Goal: Task Accomplishment & Management: Manage account settings

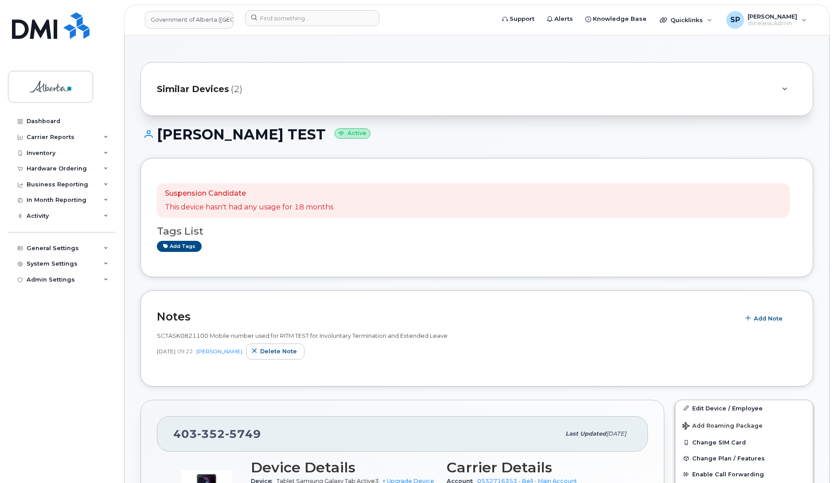
scroll to position [151, 0]
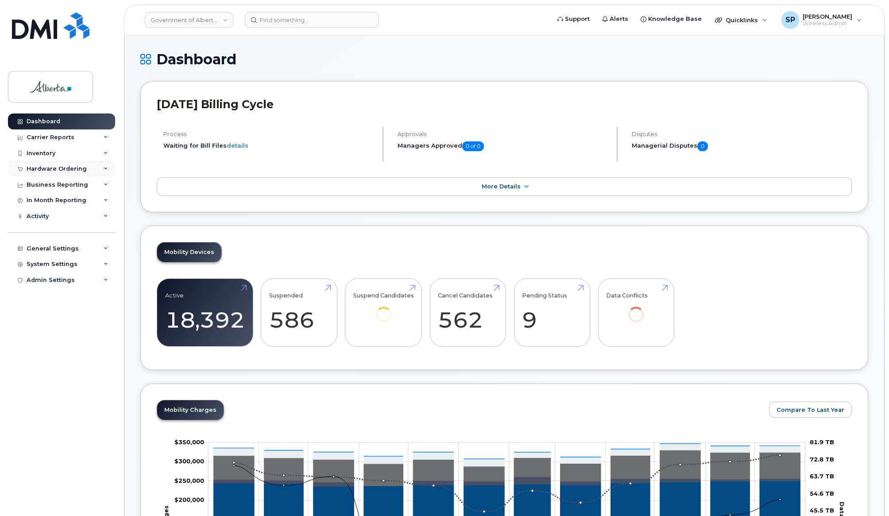
click at [74, 168] on div "Hardware Ordering" at bounding box center [57, 168] width 60 height 7
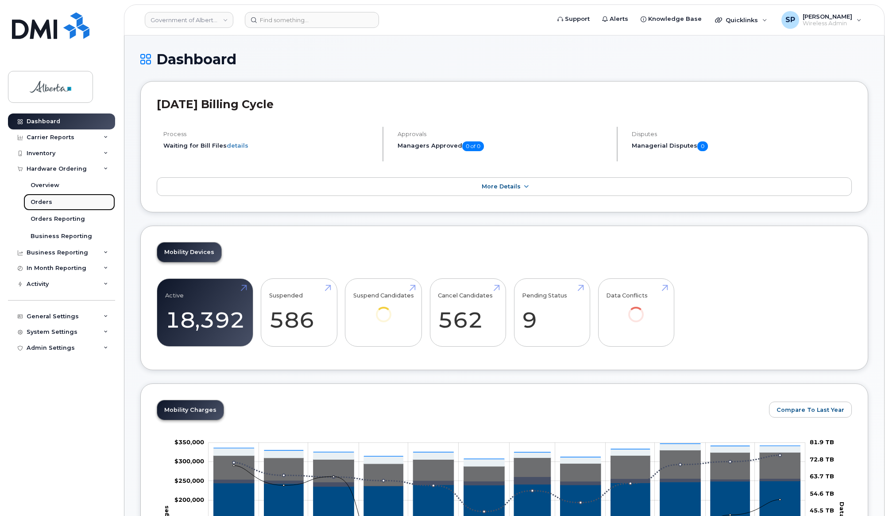
click at [40, 203] on div "Orders" at bounding box center [42, 202] width 22 height 8
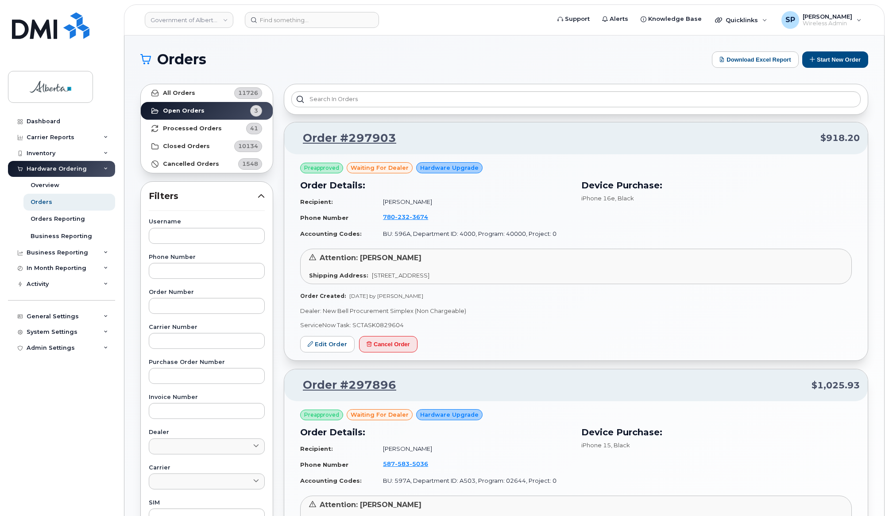
click at [27, 391] on div "Dashboard Carrier Reports Monthly Billing Data Daily Data Pooling Data Behavior…" at bounding box center [62, 307] width 109 height 389
click at [297, 18] on input at bounding box center [312, 20] width 134 height 16
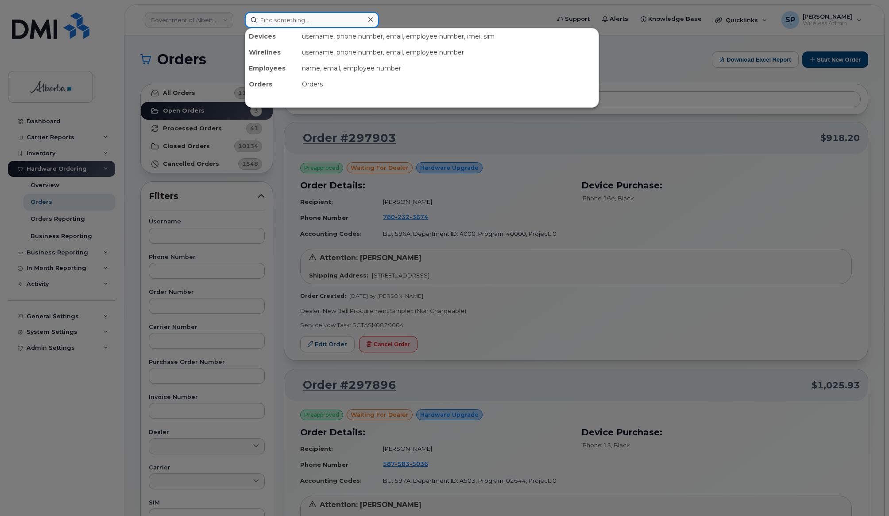
paste input "7802329089"
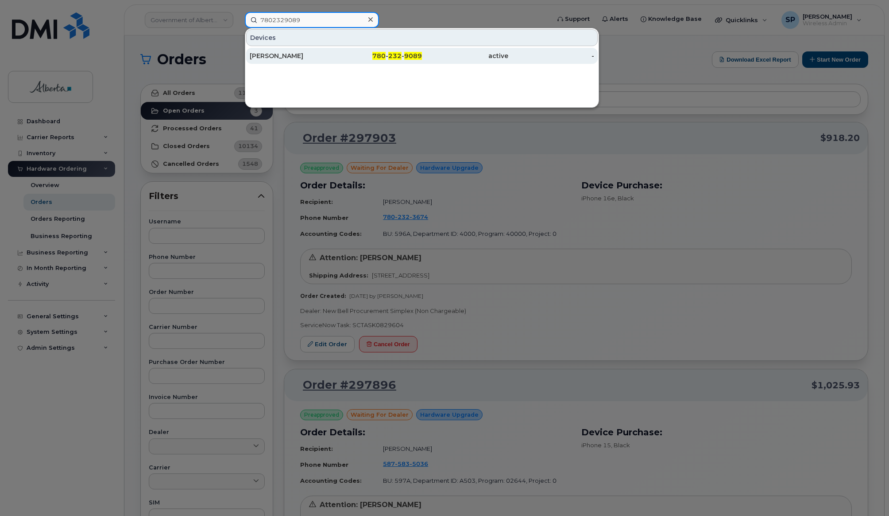
type input "7802329089"
click at [273, 58] on div "Phoebe Lam" at bounding box center [293, 55] width 86 height 9
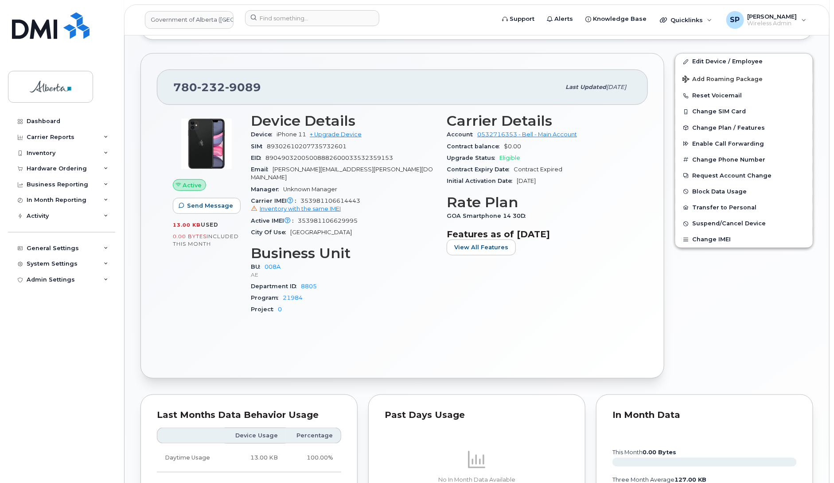
scroll to position [246, 0]
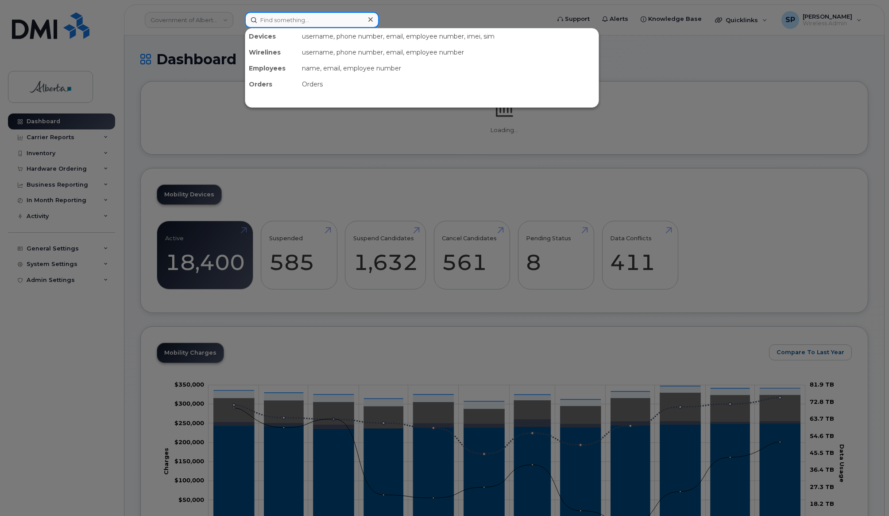
click at [306, 18] on input at bounding box center [312, 20] width 134 height 16
paste input "(780) 203-3881"
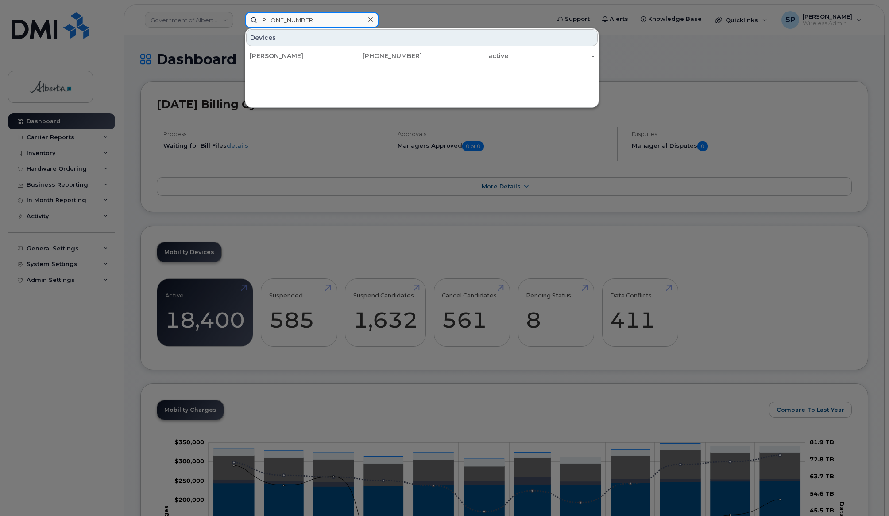
type input "(780) 203-3881"
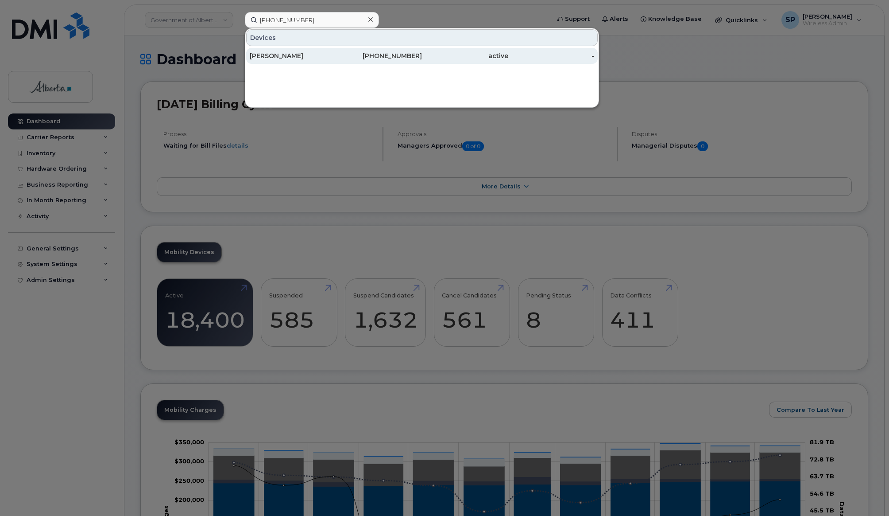
click at [282, 57] on div "Lisa Jackson" at bounding box center [293, 55] width 86 height 9
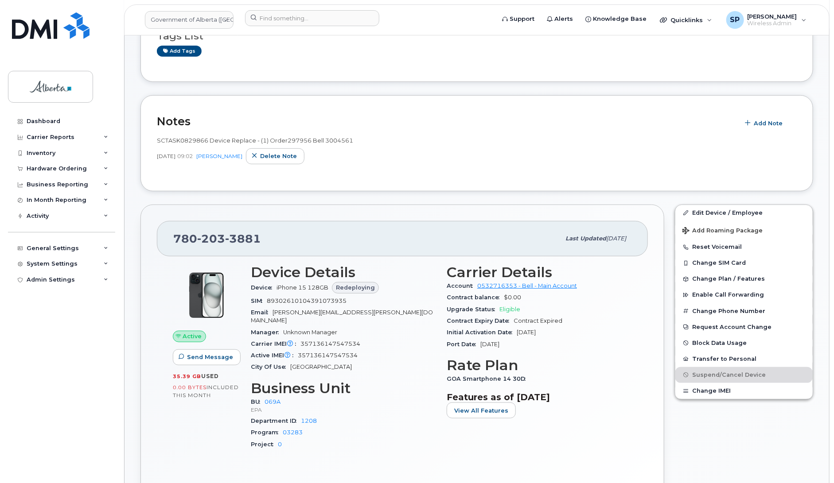
scroll to position [128, 0]
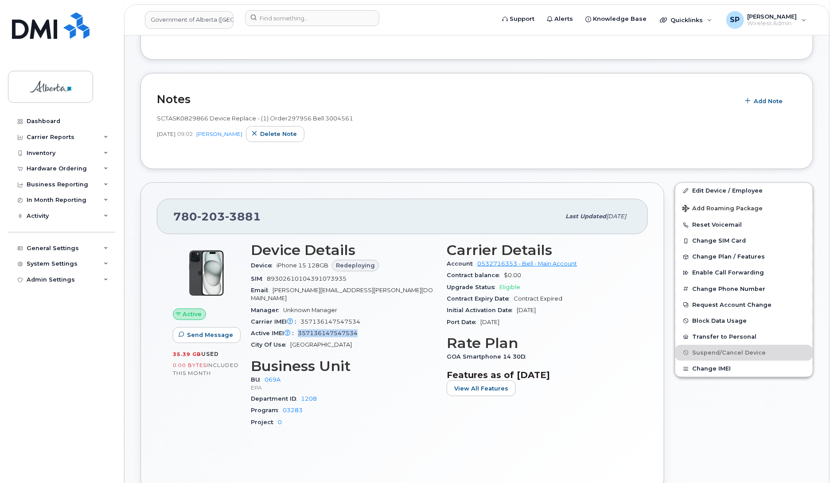
drag, startPoint x: 359, startPoint y: 326, endPoint x: 299, endPoint y: 329, distance: 59.4
click at [299, 329] on div "Active IMEI Active IMEI is refreshed daily with a delay of up to 48 hours follo…" at bounding box center [343, 334] width 185 height 12
click at [283, 18] on input at bounding box center [312, 18] width 134 height 16
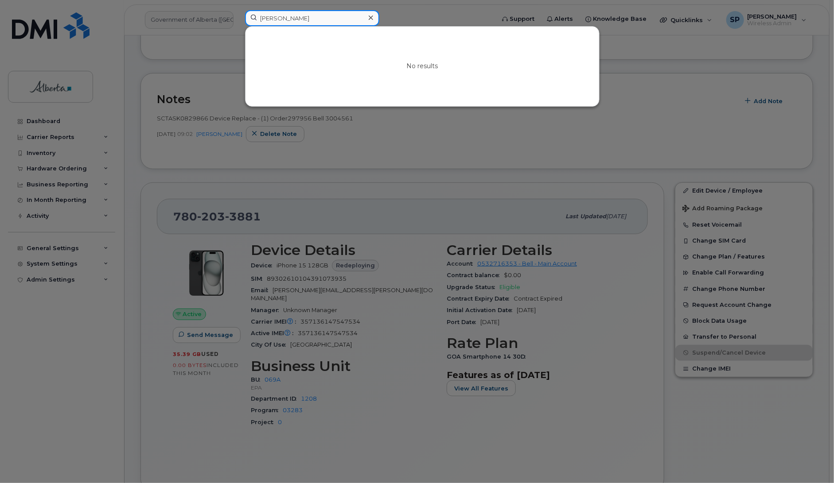
drag, startPoint x: 306, startPoint y: 16, endPoint x: 284, endPoint y: 19, distance: 22.3
click at [284, 19] on input "Peggy Melny" at bounding box center [312, 18] width 134 height 16
drag, startPoint x: 302, startPoint y: 18, endPoint x: 249, endPoint y: 18, distance: 53.1
click at [250, 18] on input "Peggy Mel" at bounding box center [312, 18] width 134 height 16
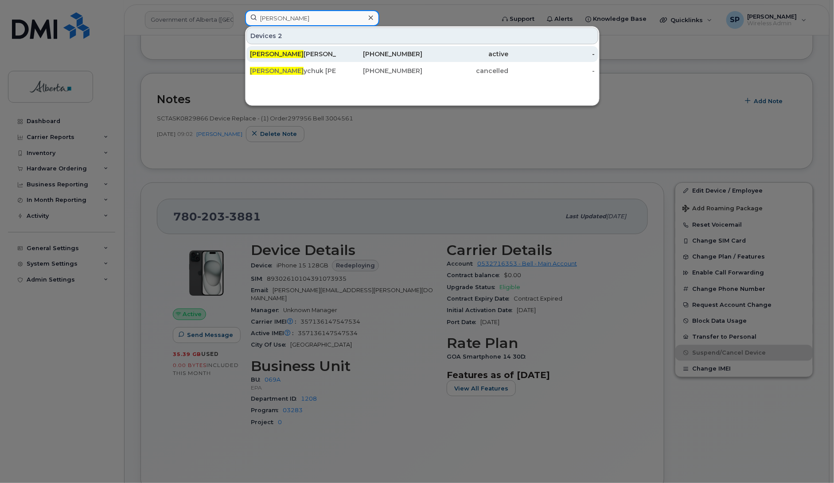
type input "Peggie Meln"
click at [280, 54] on span "Peggie Meln" at bounding box center [277, 54] width 54 height 8
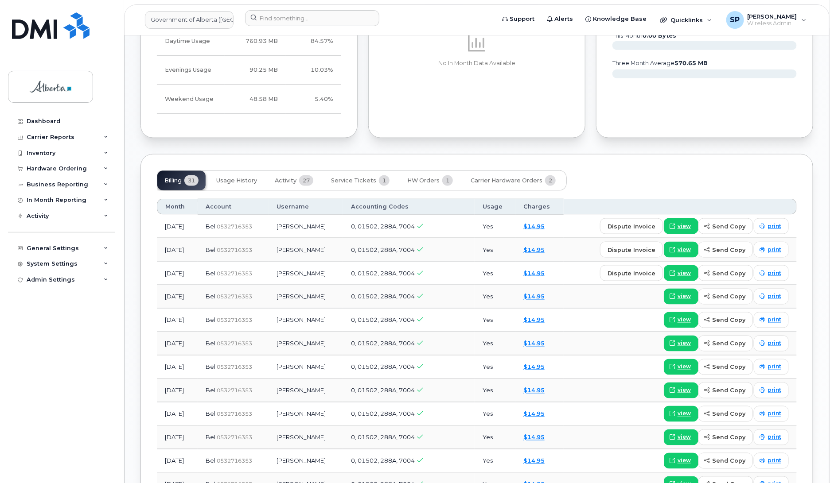
scroll to position [561, 0]
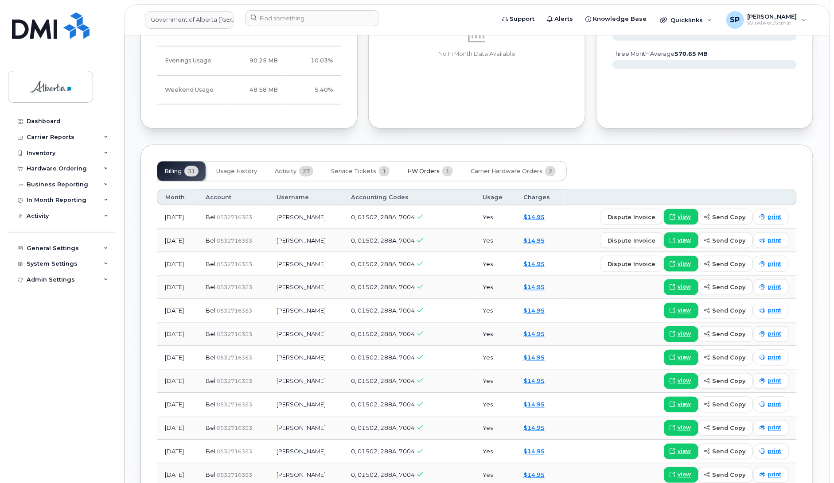
click at [423, 168] on span "HW Orders" at bounding box center [423, 171] width 32 height 7
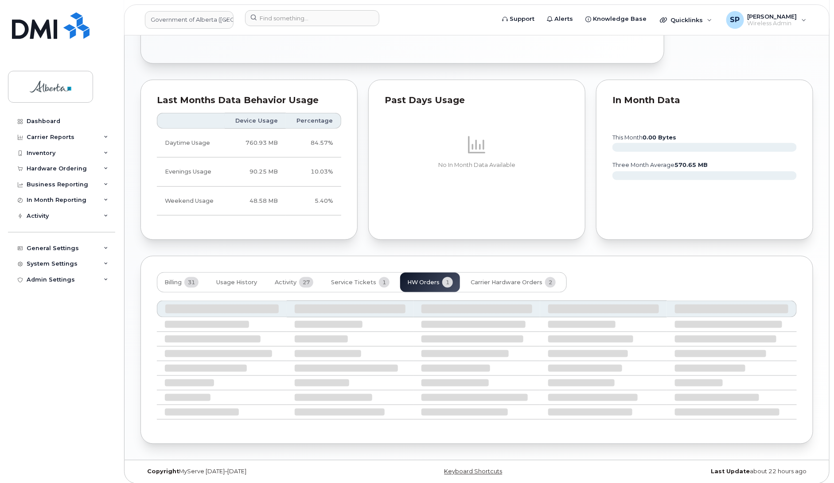
scroll to position [401, 0]
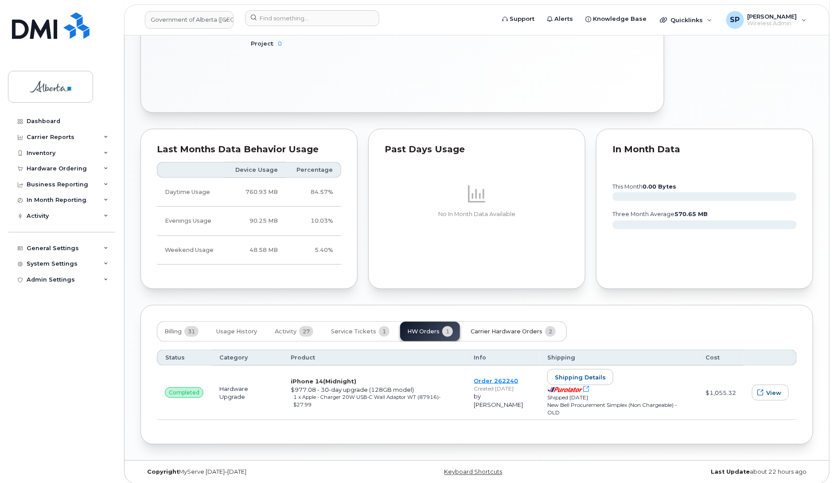
click at [517, 328] on span "Carrier Hardware Orders" at bounding box center [506, 331] width 72 height 7
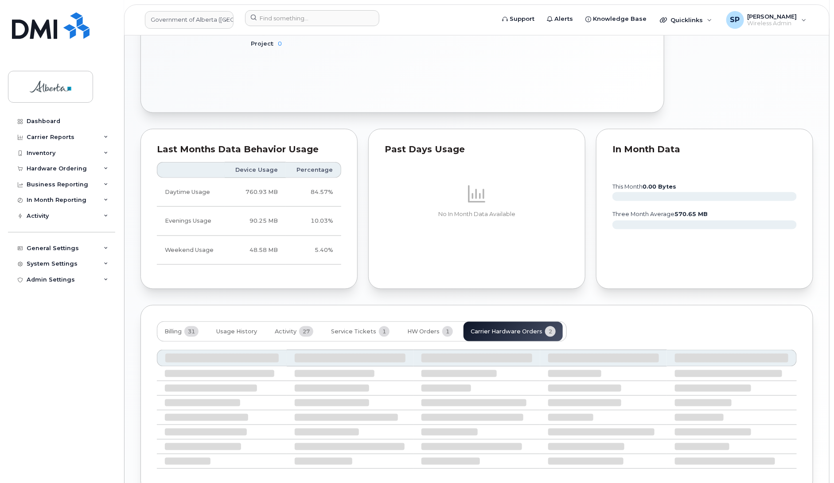
scroll to position [378, 0]
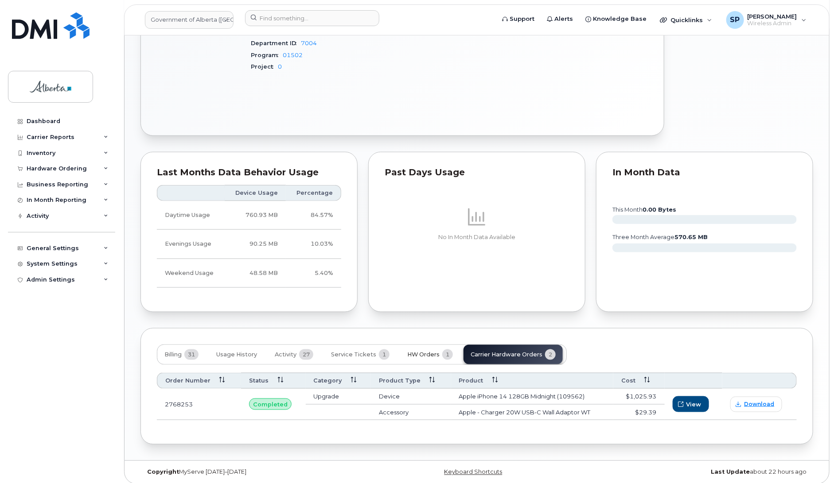
click at [424, 351] on span "HW Orders" at bounding box center [423, 354] width 32 height 7
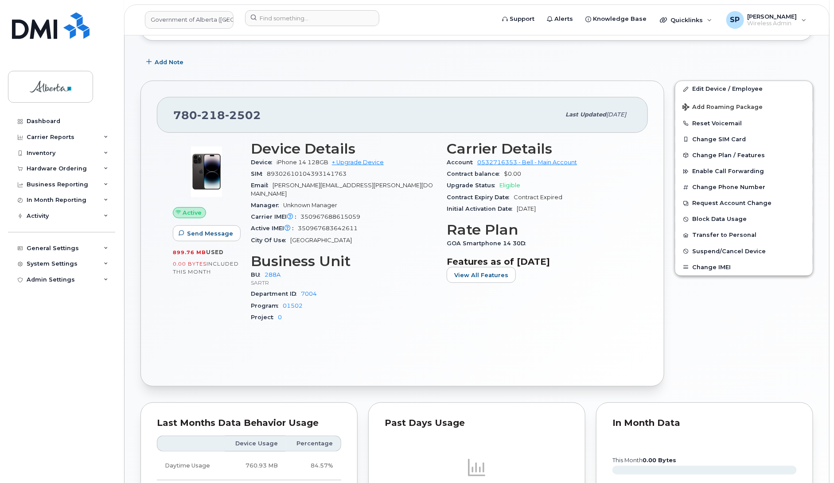
scroll to position [124, 0]
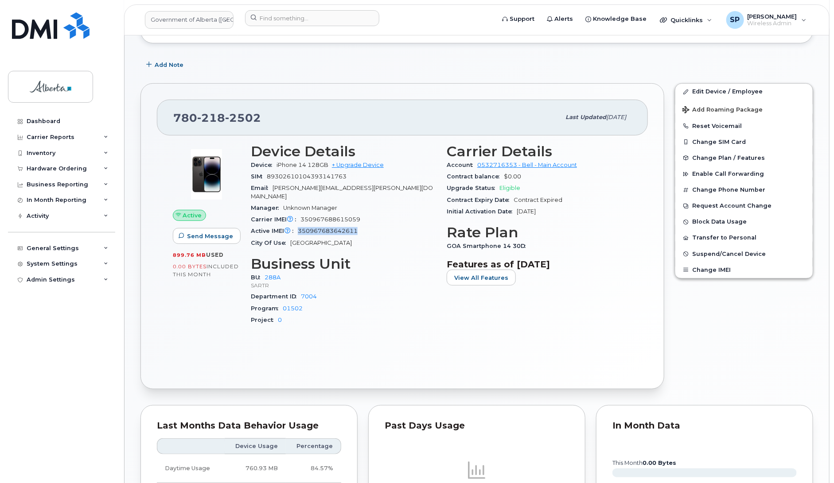
drag, startPoint x: 359, startPoint y: 225, endPoint x: 299, endPoint y: 227, distance: 59.4
click at [299, 227] on div "Active IMEI Active IMEI is refreshed daily with a delay of up to 48 hours follo…" at bounding box center [343, 231] width 185 height 12
drag, startPoint x: 361, startPoint y: 211, endPoint x: 302, endPoint y: 213, distance: 58.9
click at [302, 214] on div "Carrier IMEI Carrier IMEI is reported during the last billing cycle or change o…" at bounding box center [343, 220] width 185 height 12
drag, startPoint x: 266, startPoint y: 118, endPoint x: 172, endPoint y: 116, distance: 93.9
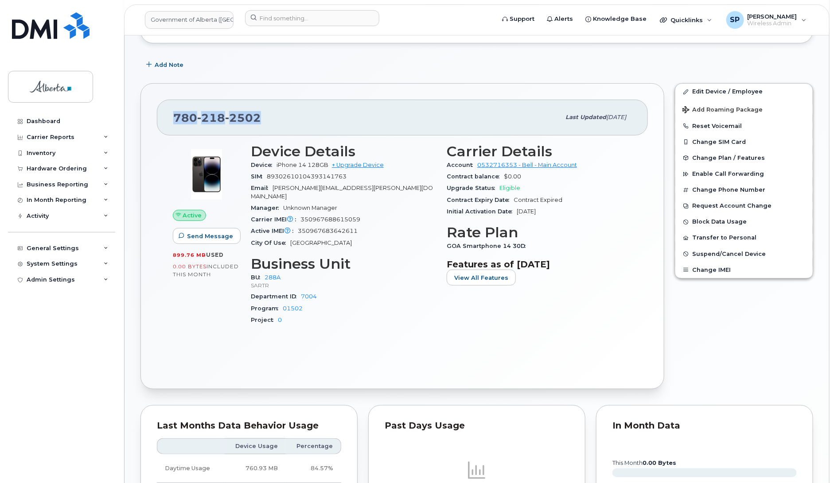
click at [172, 116] on div "780 218 2502 Last updated Jul 25, 2025" at bounding box center [402, 117] width 491 height 35
drag, startPoint x: 362, startPoint y: 224, endPoint x: 296, endPoint y: 225, distance: 66.4
click at [296, 225] on div "Active IMEI Active IMEI is refreshed daily with a delay of up to 48 hours follo…" at bounding box center [343, 231] width 185 height 12
copy span "350967683642611"
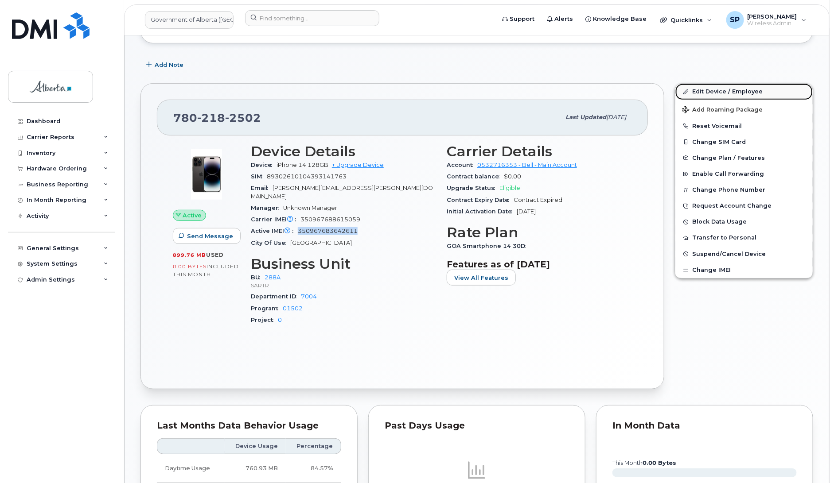
click at [703, 90] on link "Edit Device / Employee" at bounding box center [743, 92] width 137 height 16
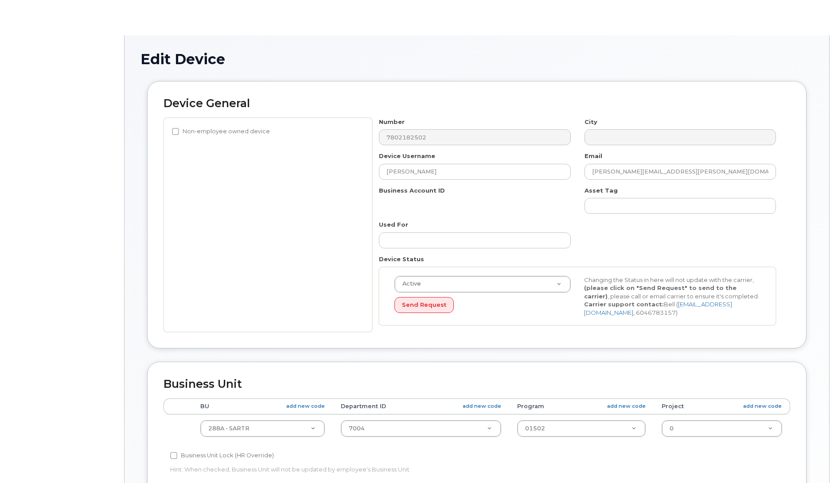
select select "4120332"
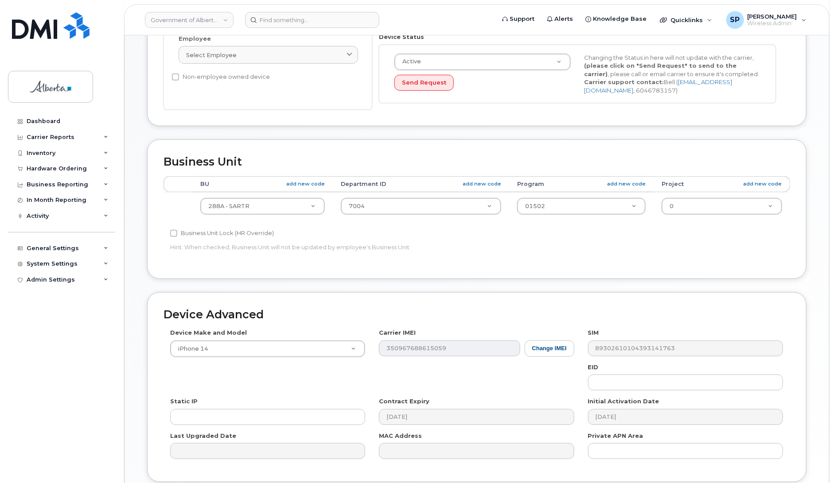
scroll to position [297, 0]
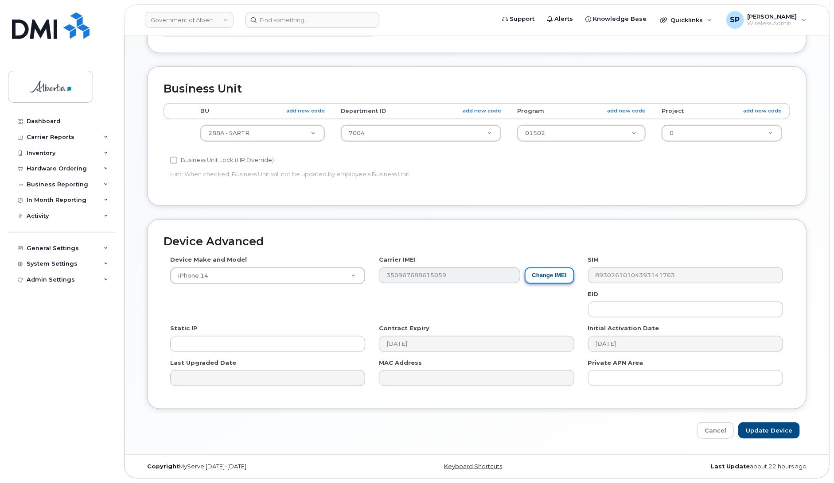
click at [556, 277] on button "Change IMEI" at bounding box center [549, 276] width 50 height 16
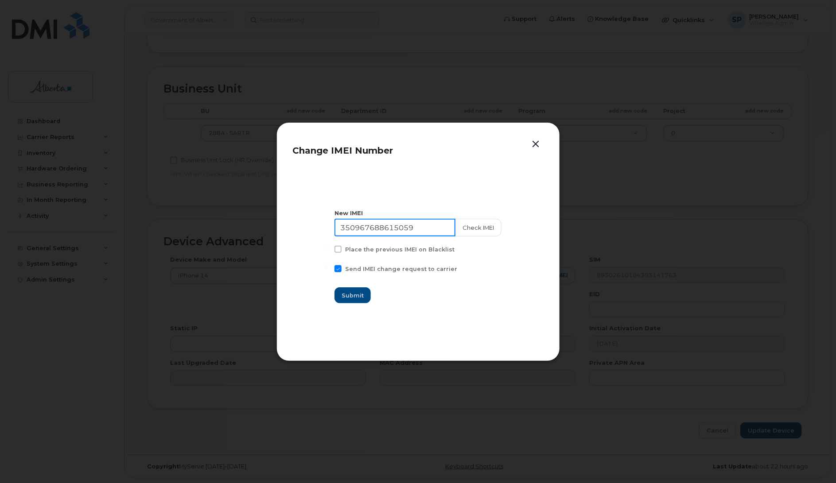
drag, startPoint x: 430, startPoint y: 224, endPoint x: 260, endPoint y: 240, distance: 171.3
click at [260, 240] on div "Change IMEI Number New IMEI 350967688615059 Check IMEI Place the previous IMEI …" at bounding box center [418, 241] width 836 height 483
paste input "3642611"
type input "350967683642611"
click at [470, 229] on button "Check IMEI" at bounding box center [477, 228] width 47 height 18
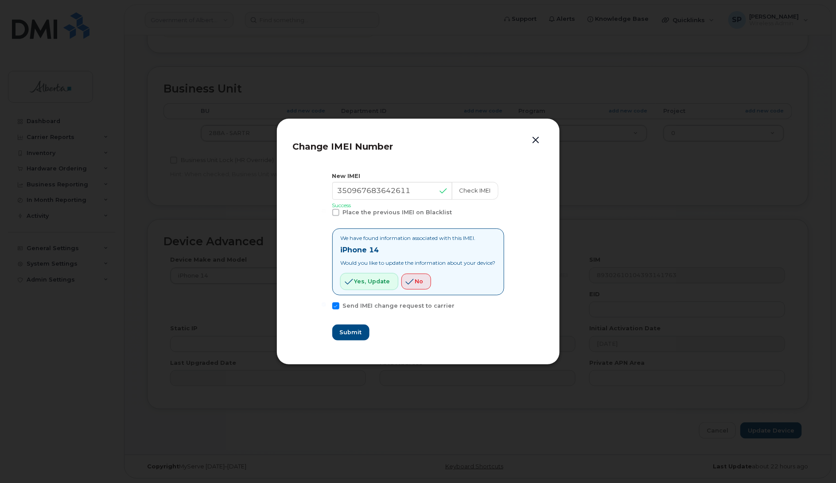
click at [376, 280] on span "Yes, update" at bounding box center [372, 281] width 36 height 8
click at [348, 333] on span "Submit" at bounding box center [350, 332] width 22 height 8
type input "350967683642611"
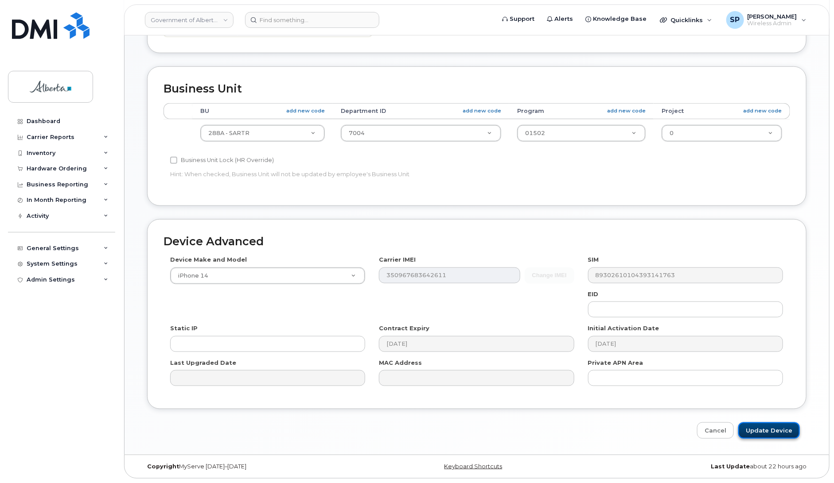
click at [775, 429] on input "Update Device" at bounding box center [769, 431] width 62 height 16
type input "Saving..."
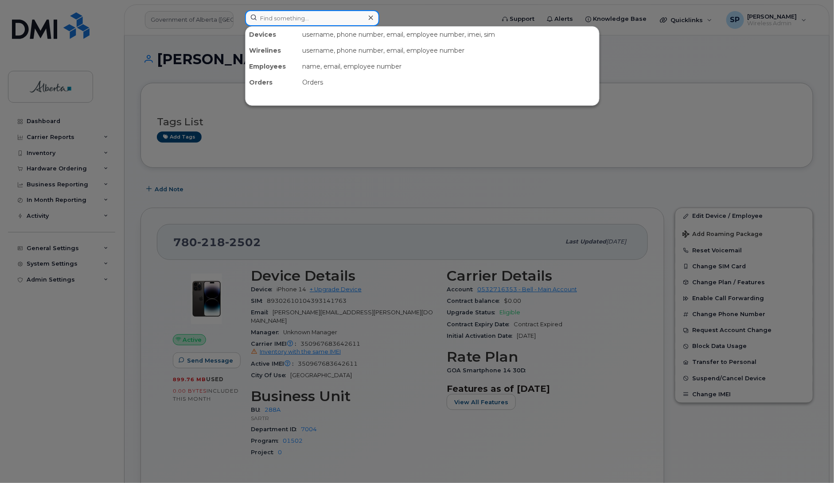
click at [275, 16] on input at bounding box center [312, 18] width 134 height 16
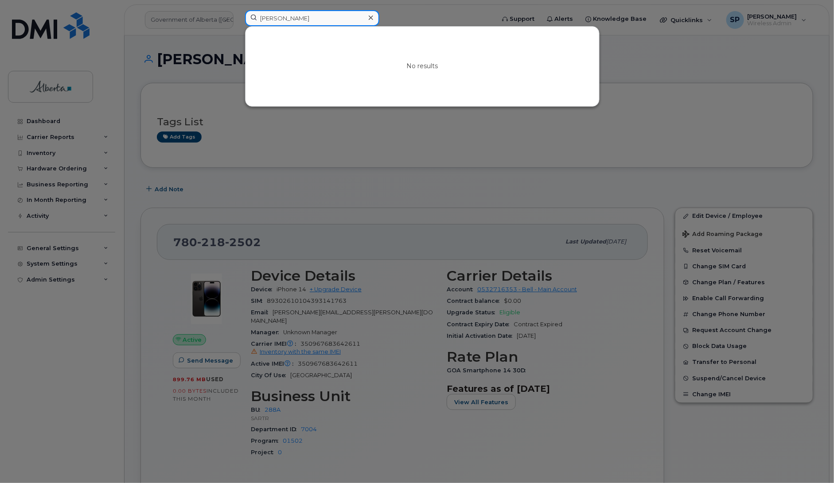
drag, startPoint x: 315, startPoint y: 20, endPoint x: 235, endPoint y: 21, distance: 80.6
click at [238, 21] on div "Shaun Mck No results" at bounding box center [367, 19] width 258 height 19
drag, startPoint x: 308, startPoint y: 19, endPoint x: 233, endPoint y: 14, distance: 75.0
click at [238, 14] on div "Shaun McKe No results" at bounding box center [367, 19] width 258 height 19
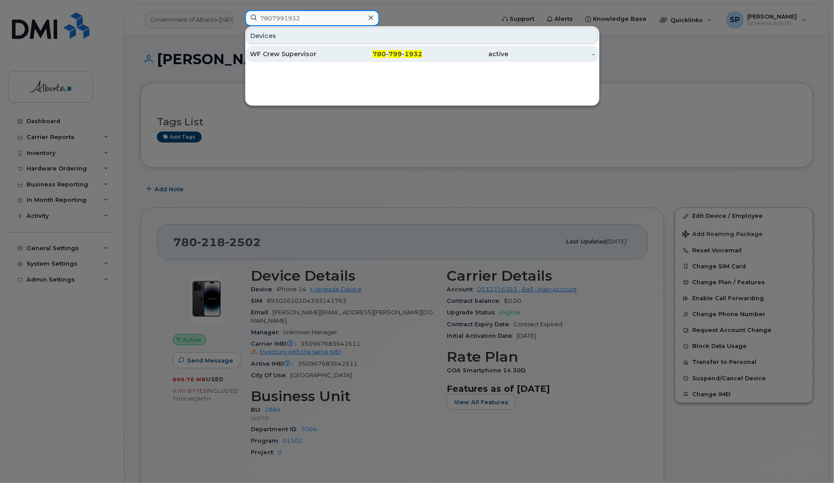
type input "7807991932"
click at [283, 55] on div "WF Crew Supervisor" at bounding box center [293, 54] width 86 height 9
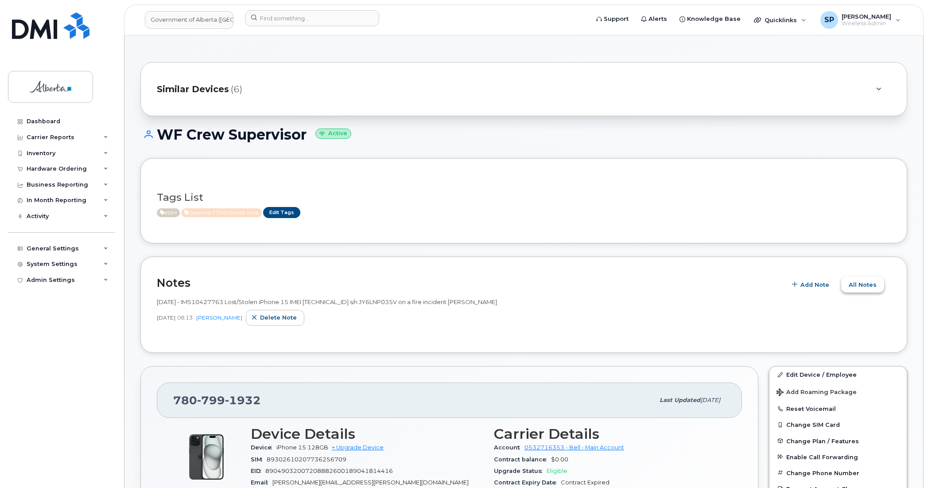
click at [833, 286] on span "All Notes" at bounding box center [863, 284] width 28 height 8
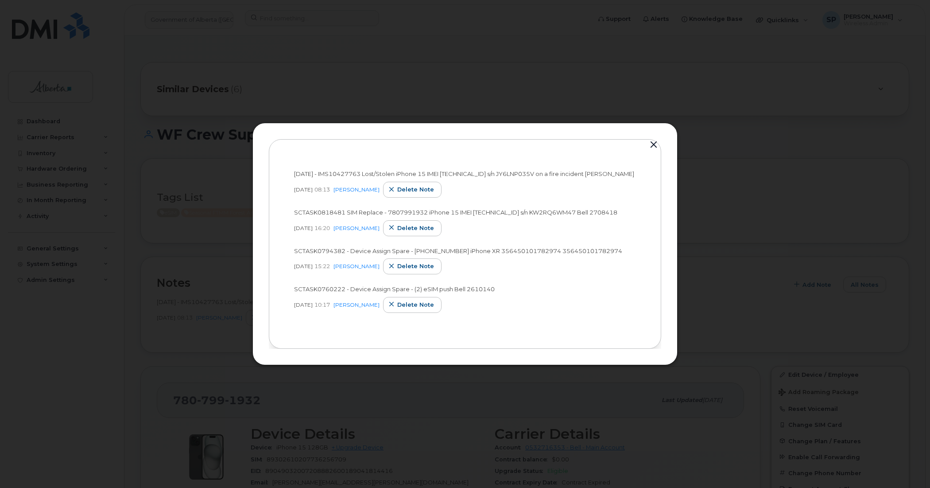
click at [653, 139] on button "button" at bounding box center [653, 145] width 13 height 12
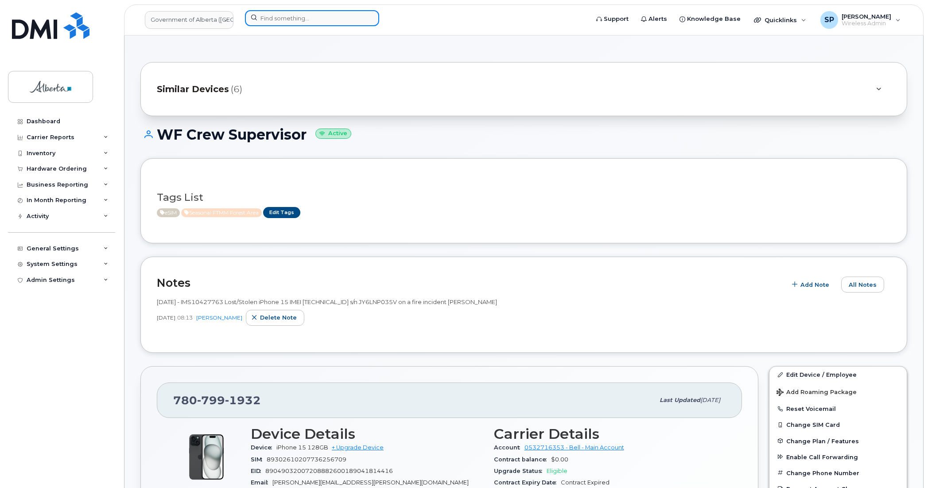
click at [279, 16] on input at bounding box center [312, 18] width 134 height 16
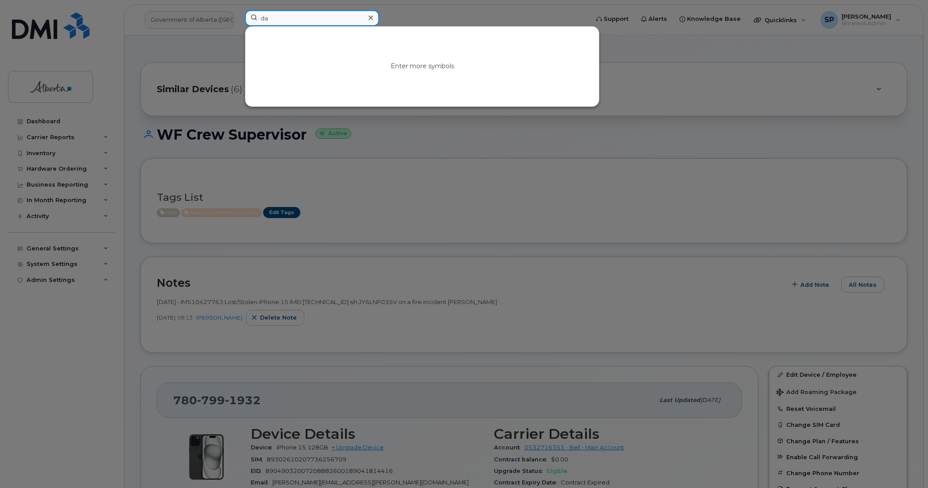
type input "d"
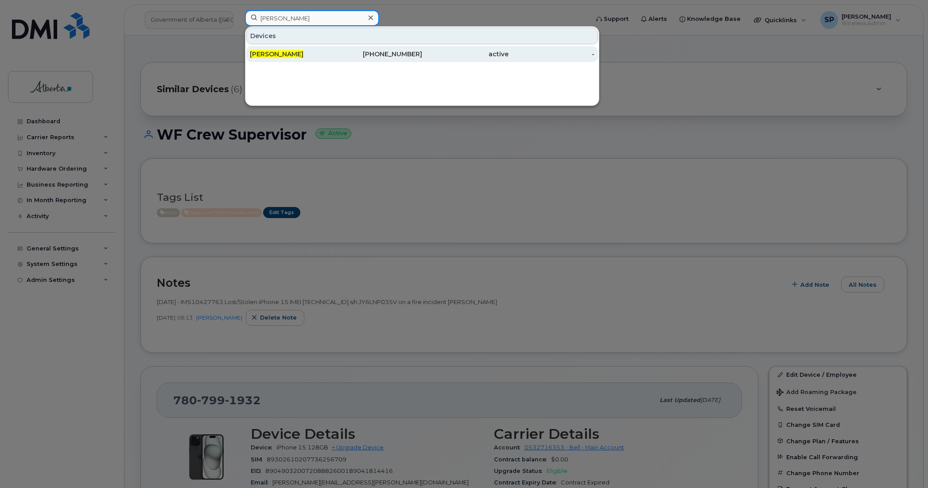
type input "[PERSON_NAME]"
click at [273, 54] on span "[PERSON_NAME]" at bounding box center [277, 54] width 54 height 8
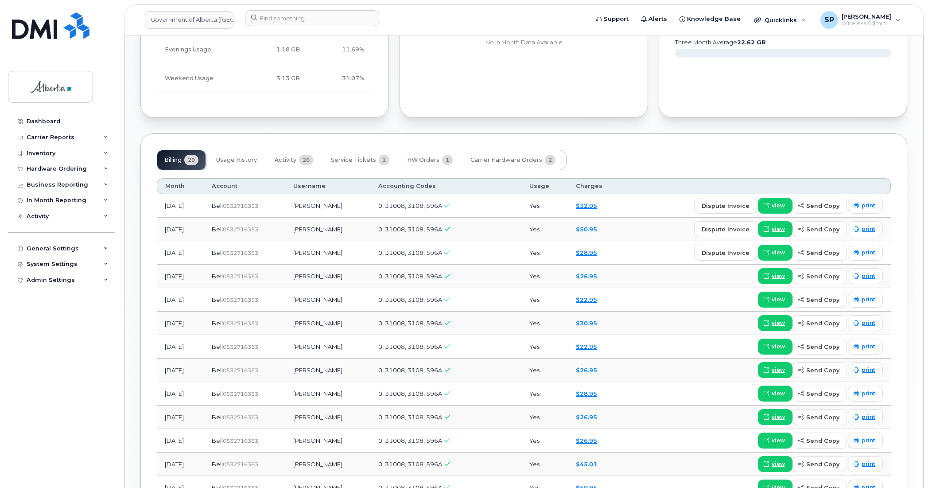
scroll to position [659, 0]
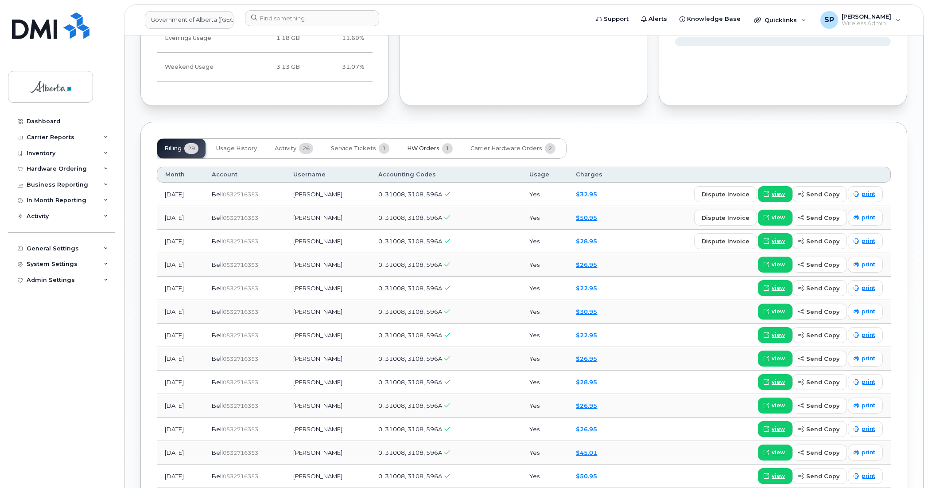
click at [427, 150] on span "HW Orders" at bounding box center [423, 148] width 32 height 7
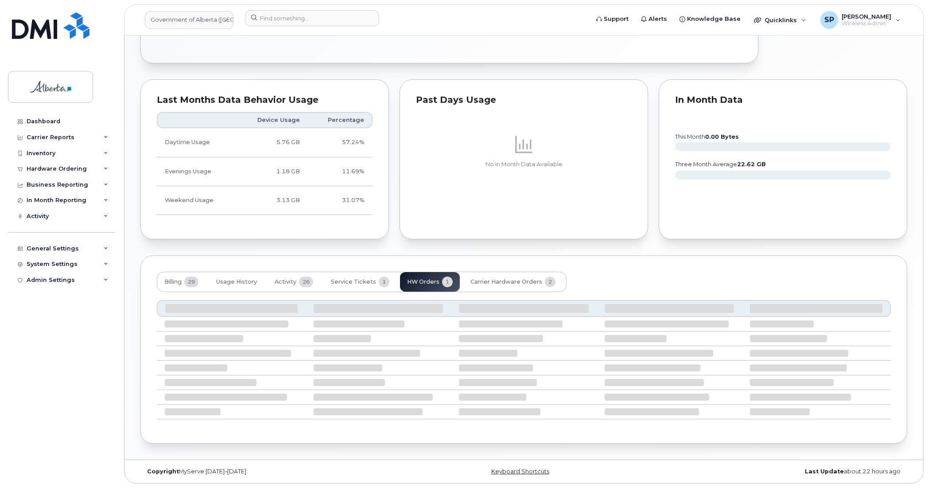
scroll to position [472, 0]
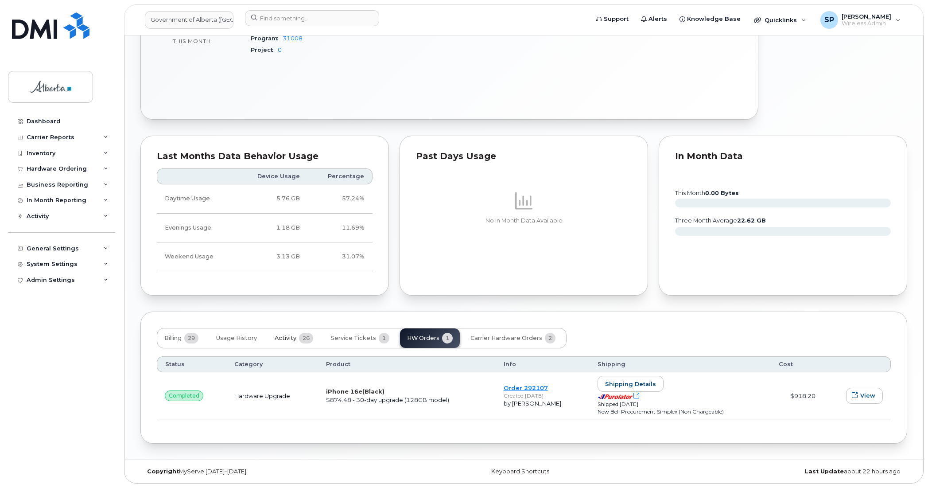
click at [284, 339] on span "Activity" at bounding box center [286, 337] width 22 height 7
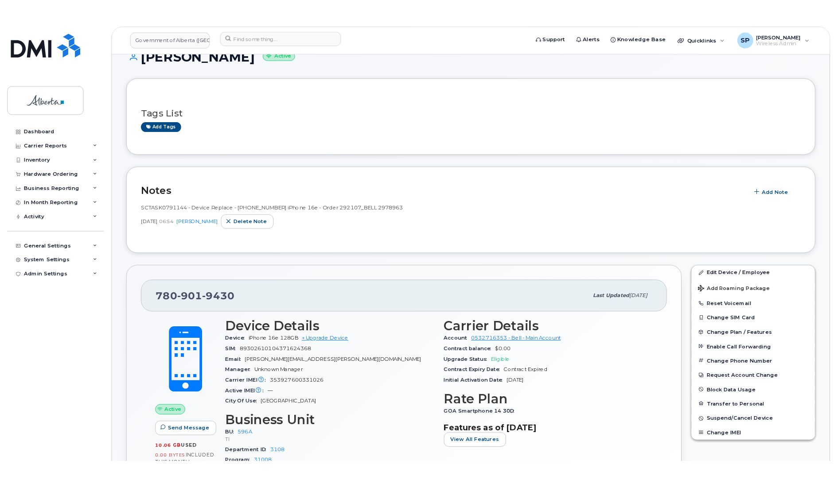
scroll to position [0, 0]
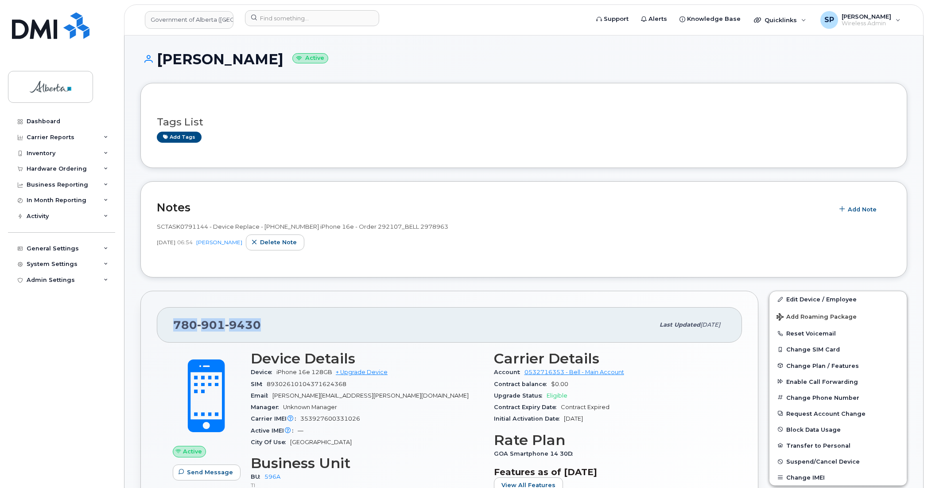
drag, startPoint x: 259, startPoint y: 324, endPoint x: 162, endPoint y: 325, distance: 97.4
click at [162, 325] on div "[PHONE_NUMBER] Last updated [DATE]" at bounding box center [449, 324] width 585 height 35
copy span "[PHONE_NUMBER]"
click at [384, 295] on div "[PHONE_NUMBER] Last updated [DATE] Active Send Message 10.06 GB  used 0.00 Byte…" at bounding box center [449, 440] width 618 height 298
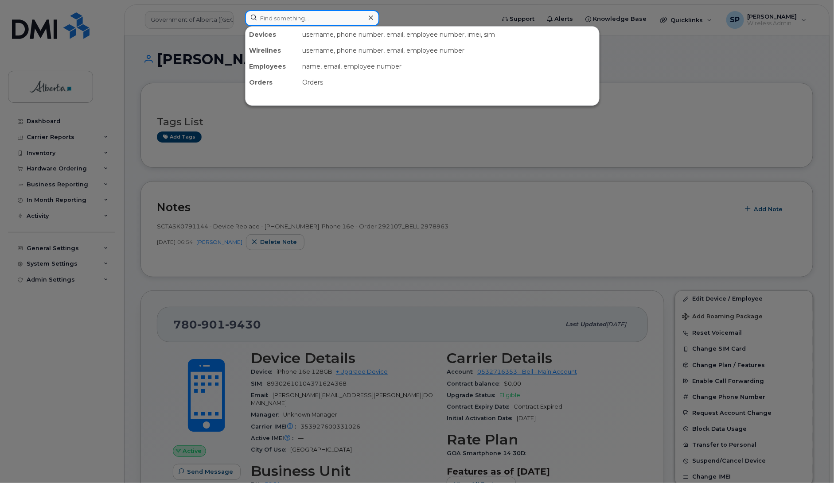
click at [278, 14] on input at bounding box center [312, 18] width 134 height 16
paste input "359209073848735"
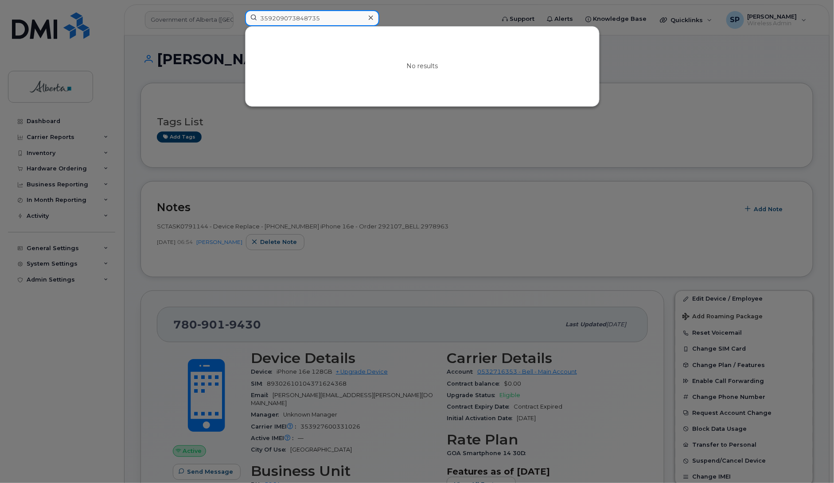
type input "359209073848735"
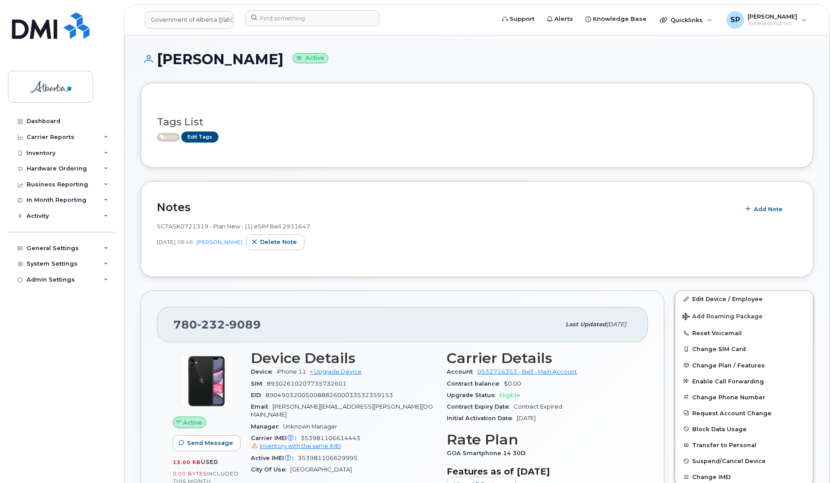
scroll to position [246, 0]
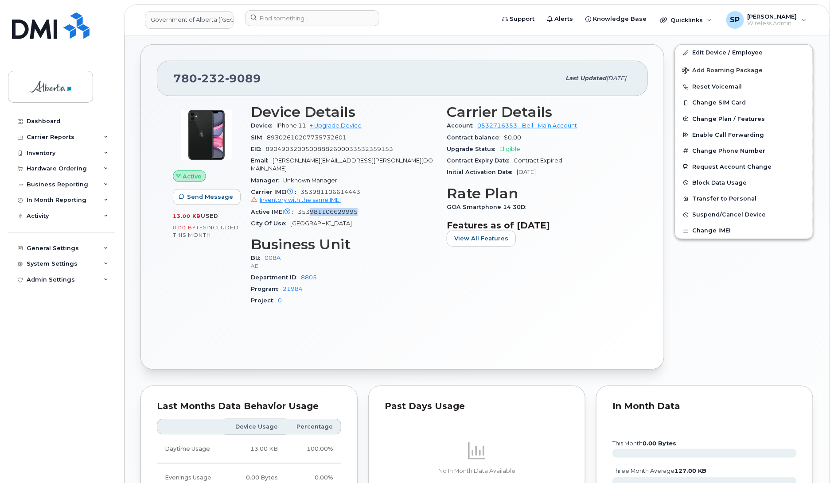
drag, startPoint x: 362, startPoint y: 205, endPoint x: 310, endPoint y: 206, distance: 51.8
click at [310, 206] on div "Active IMEI Active IMEI is refreshed daily with a delay of up to 48 hours follo…" at bounding box center [343, 212] width 185 height 12
click at [337, 209] on span "353981106629995" at bounding box center [328, 212] width 60 height 7
drag, startPoint x: 358, startPoint y: 206, endPoint x: 300, endPoint y: 205, distance: 57.6
click at [300, 209] on span "353981106629995" at bounding box center [328, 212] width 60 height 7
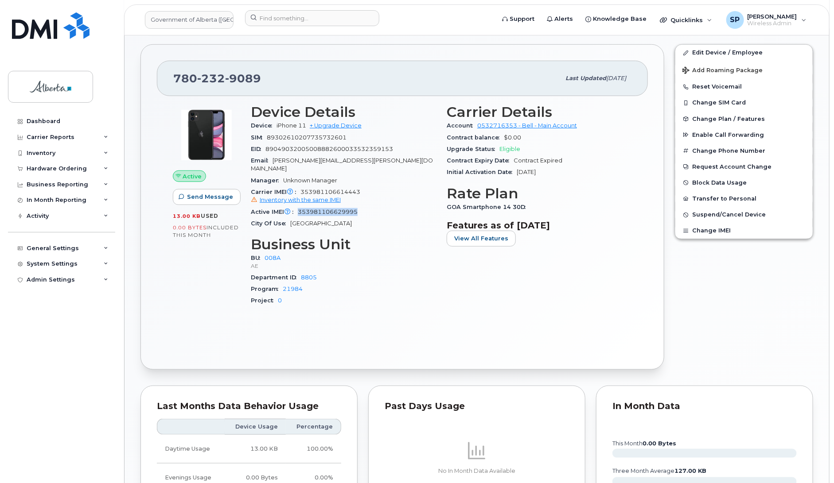
copy span "353981106629995"
